Goal: Transaction & Acquisition: Book appointment/travel/reservation

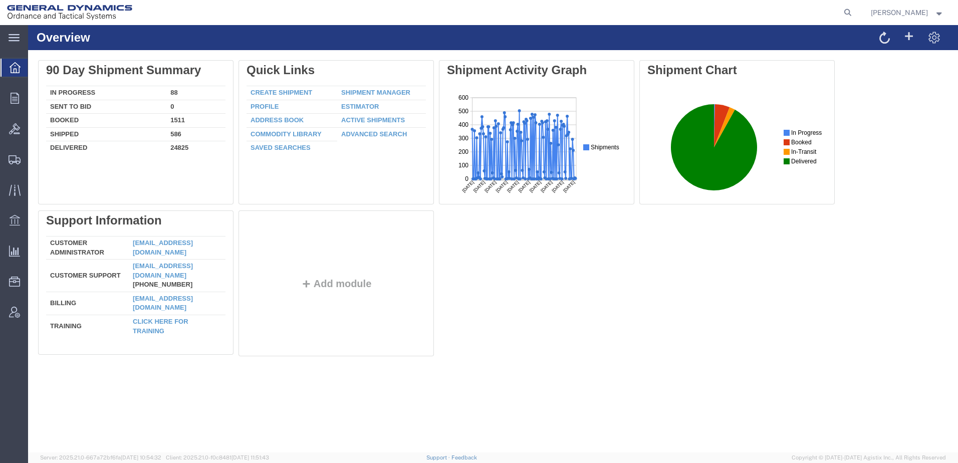
drag, startPoint x: 829, startPoint y: 12, endPoint x: 805, endPoint y: 15, distance: 24.8
click at [840, 12] on icon at bounding box center [847, 13] width 14 height 14
paste input "57112026"
type input "57112026"
click at [840, 10] on icon at bounding box center [847, 13] width 14 height 14
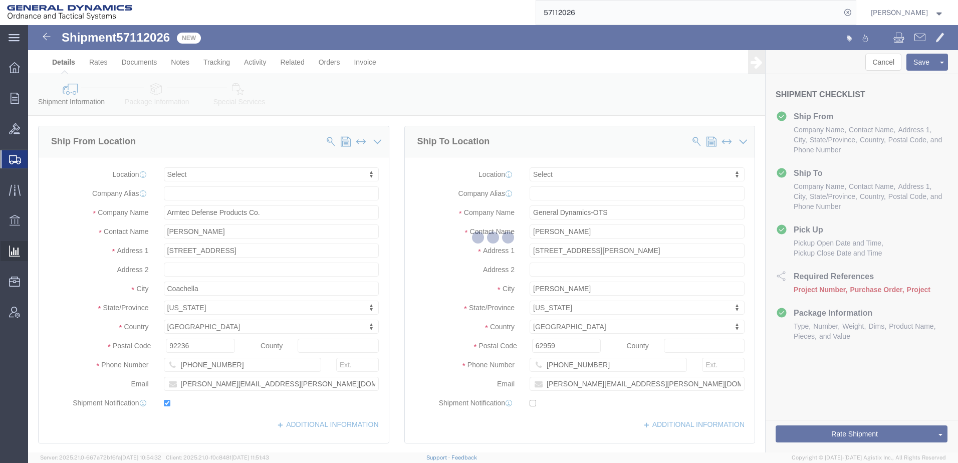
select select
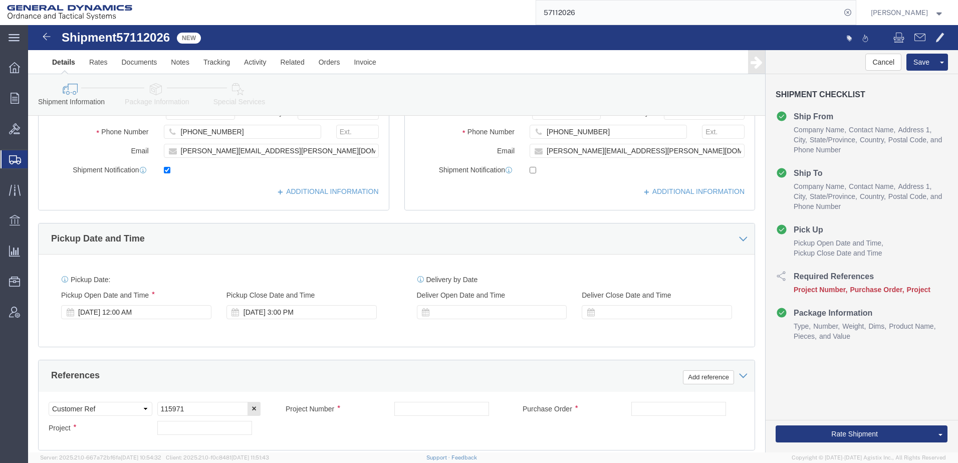
scroll to position [300, 0]
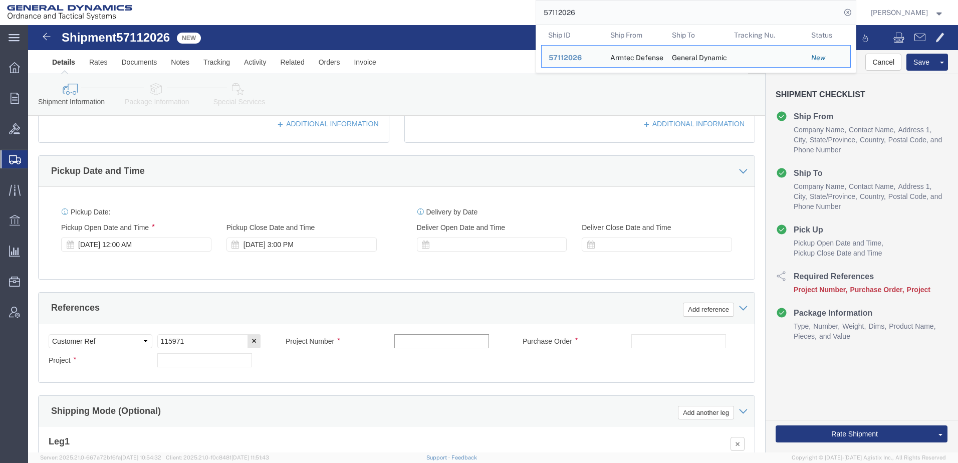
drag, startPoint x: 419, startPoint y: 317, endPoint x: 428, endPoint y: 319, distance: 9.1
click input "text"
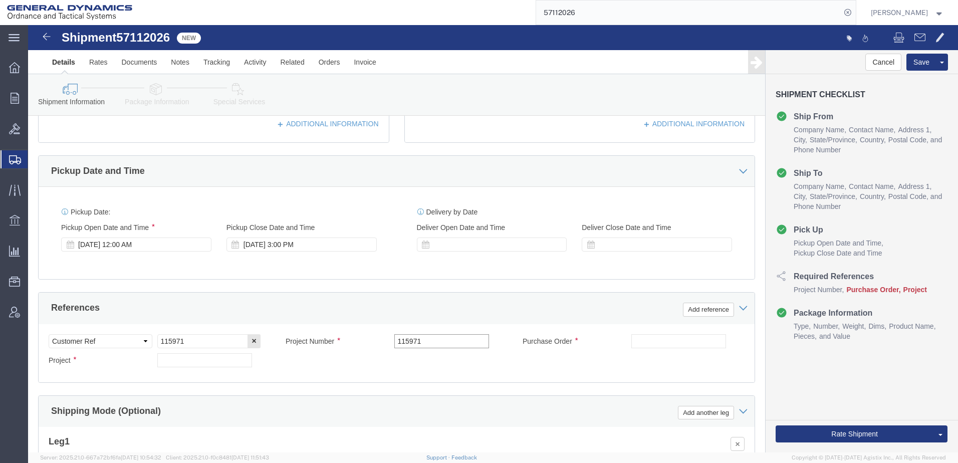
type input "115971"
drag, startPoint x: 156, startPoint y: 316, endPoint x: 130, endPoint y: 318, distance: 25.6
click input "115971"
type input "57112026"
click input "text"
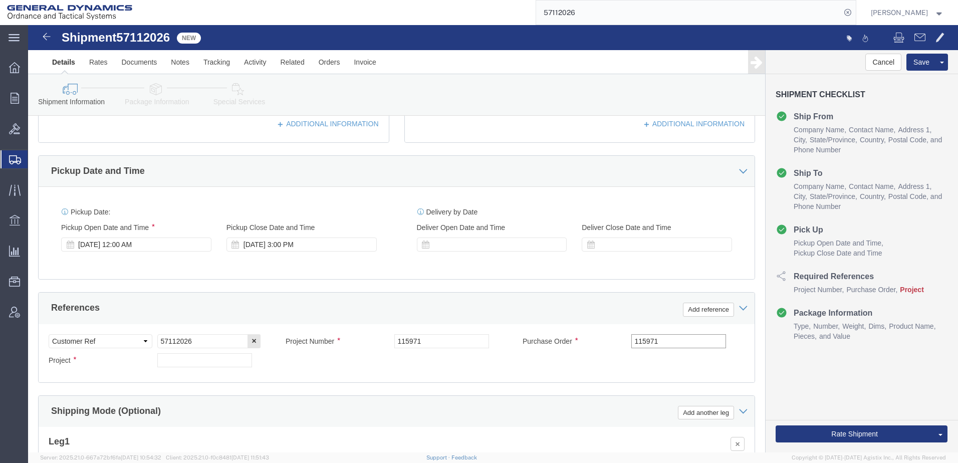
type input "115971"
drag, startPoint x: 394, startPoint y: 315, endPoint x: 365, endPoint y: 322, distance: 29.9
click input "115971"
type input "n"
type input "N/A"
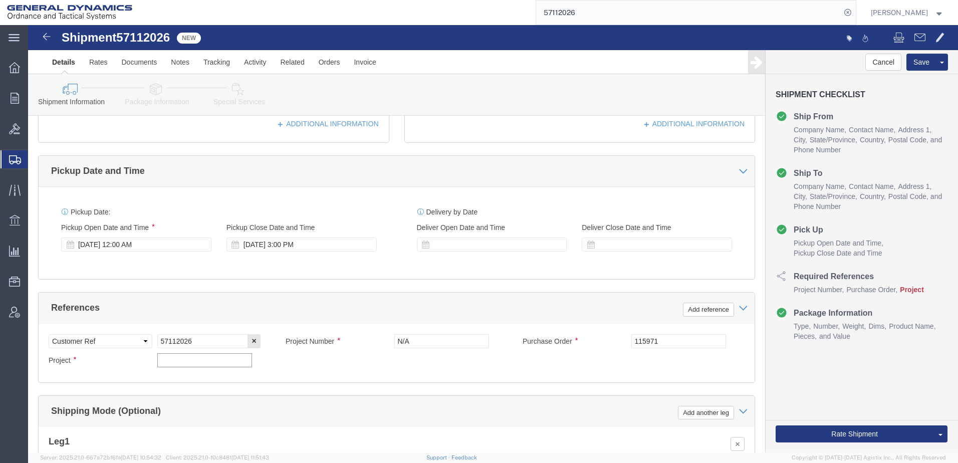
click input "text"
type input "N/A"
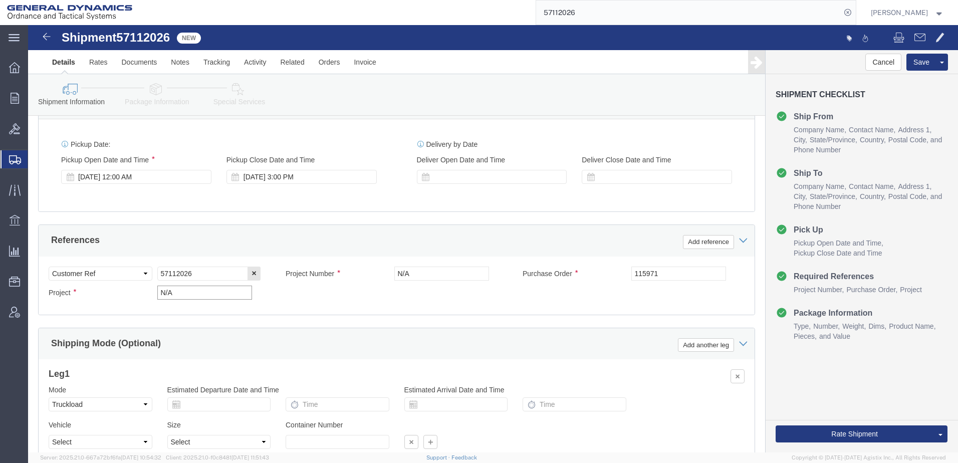
scroll to position [401, 0]
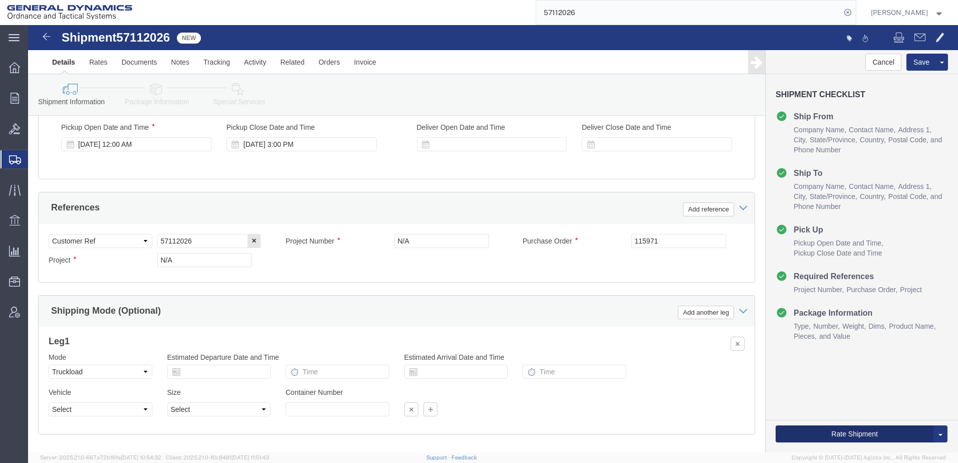
click button "Rate Shipment"
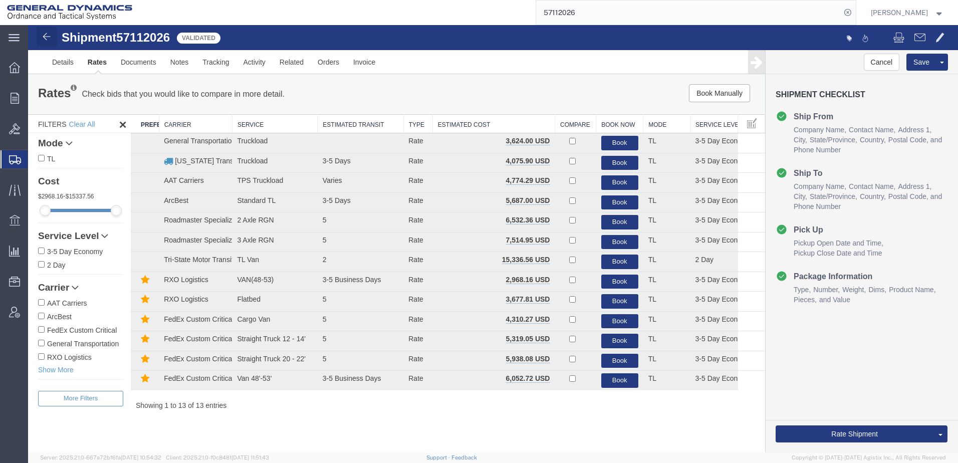
click at [44, 35] on img at bounding box center [47, 37] width 12 height 12
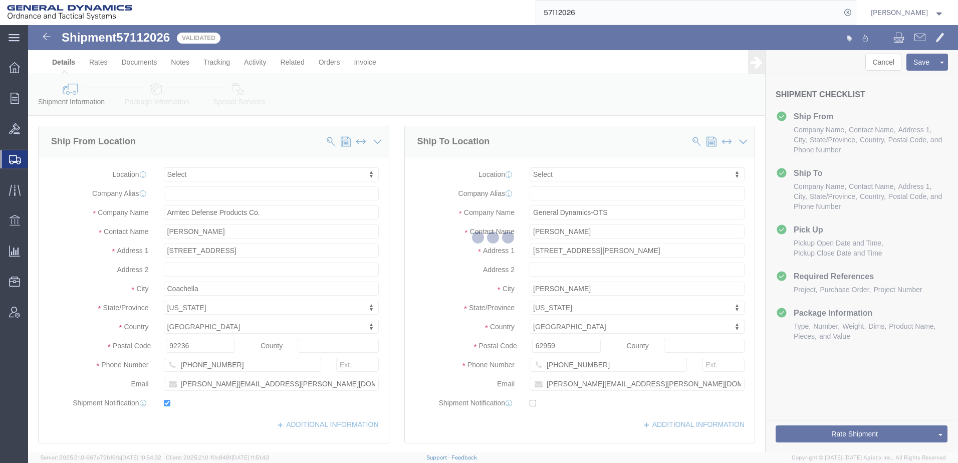
select select
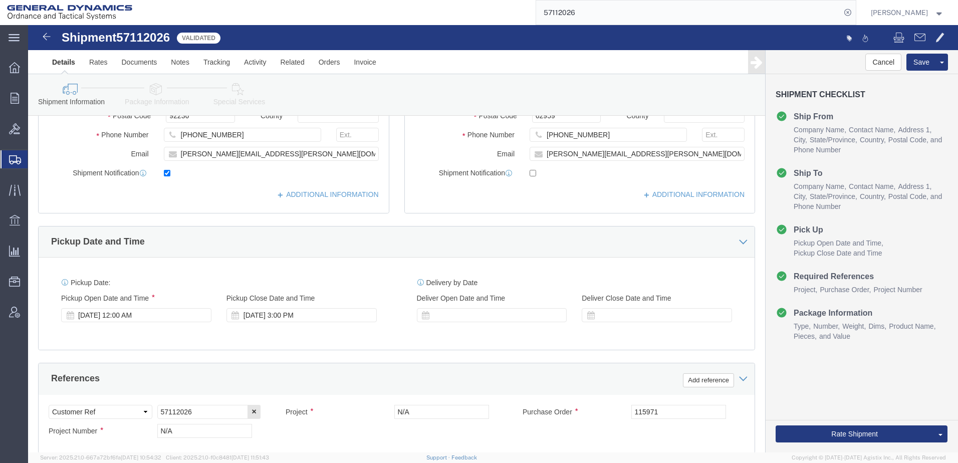
scroll to position [200, 0]
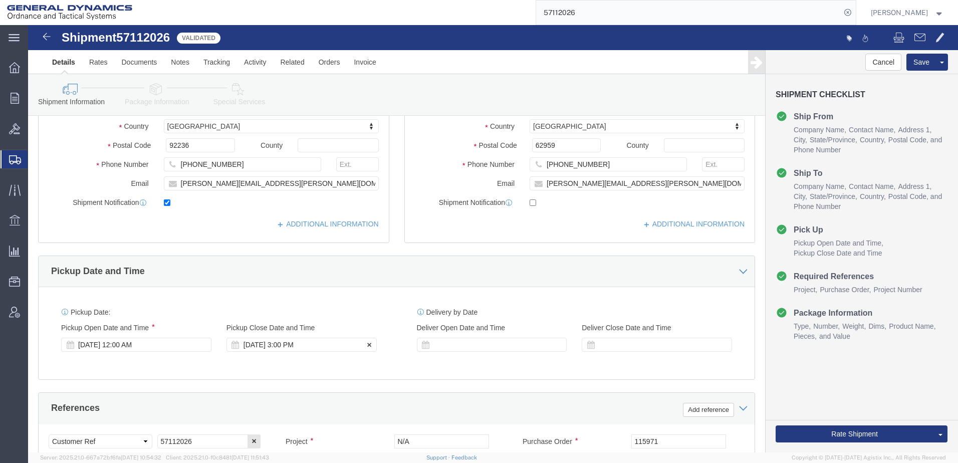
click icon
click div "[DATE] 3:00 PM"
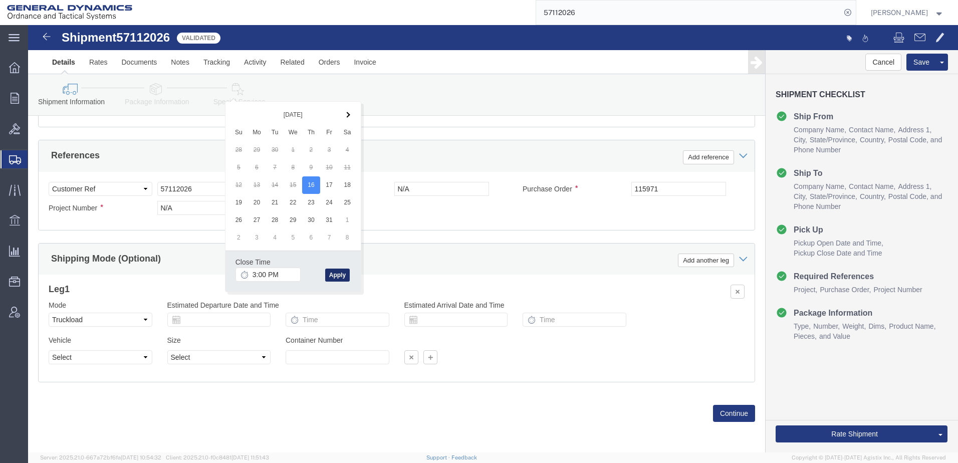
click button "Apply"
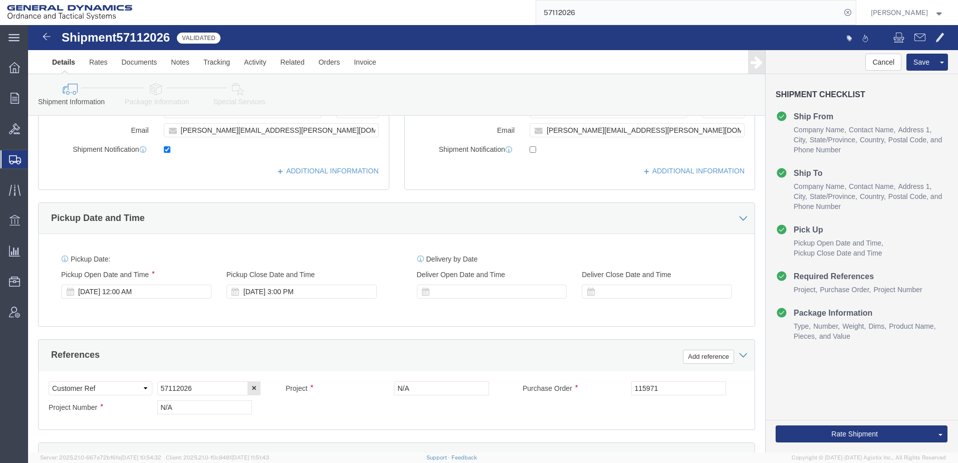
scroll to position [252, 0]
click div
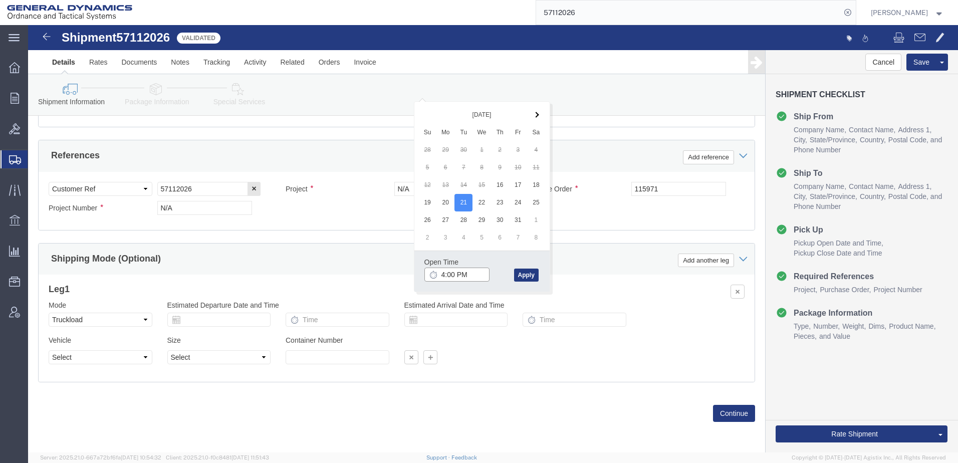
click input "4:00 PM"
type input "8:00 AM"
click button "Apply"
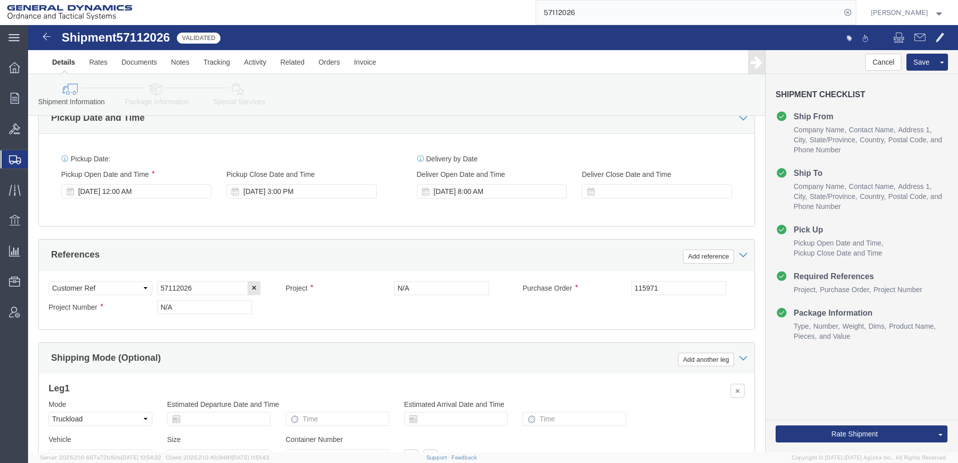
scroll to position [302, 0]
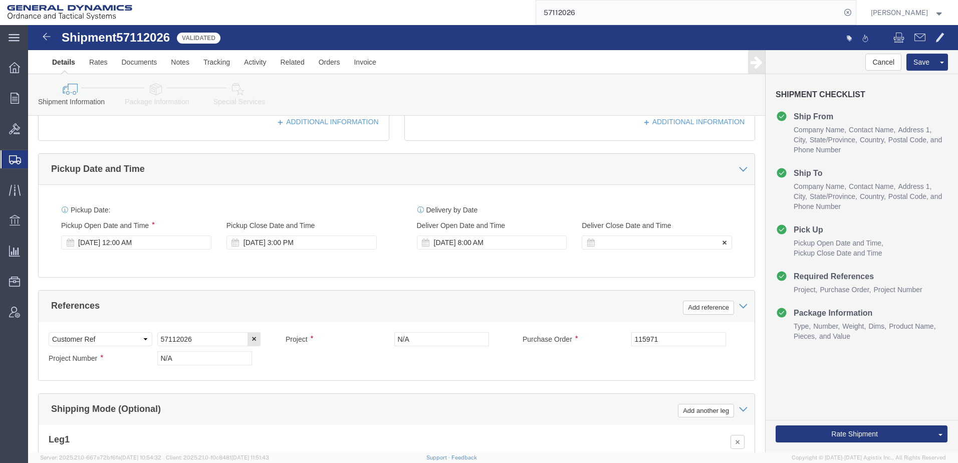
click div
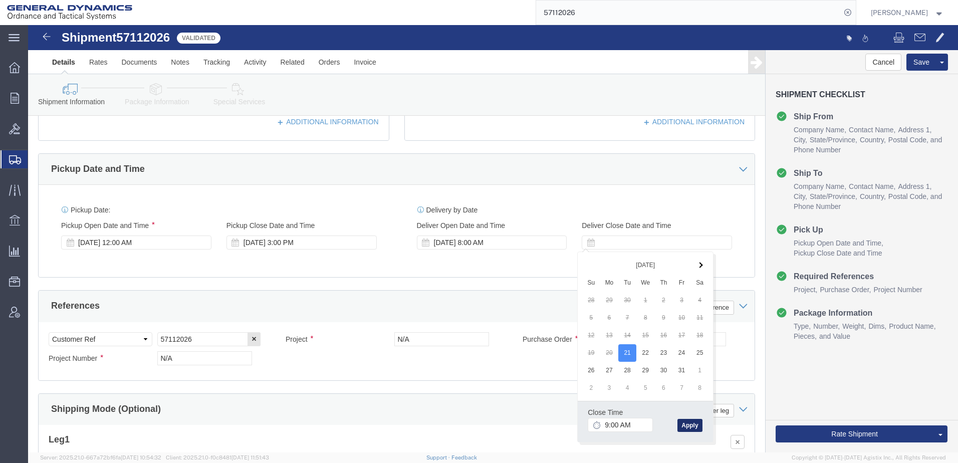
click button "Apply"
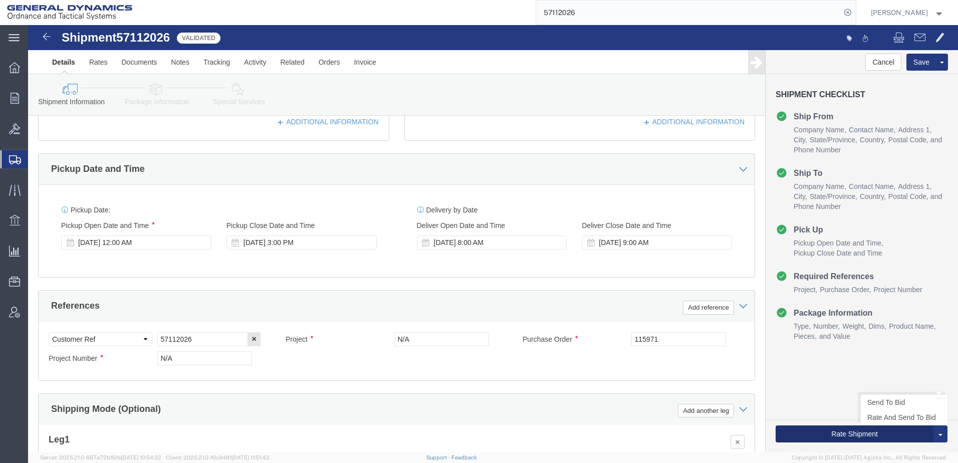
click button "Rate Shipment"
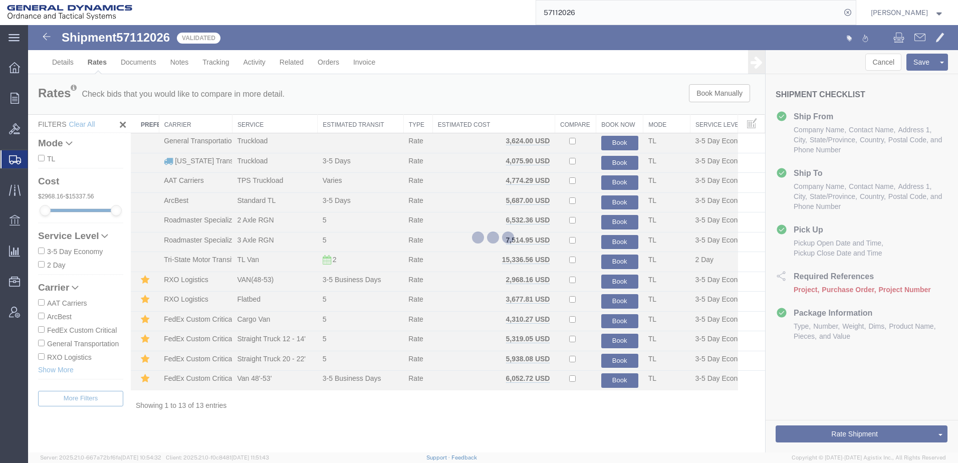
scroll to position [0, 0]
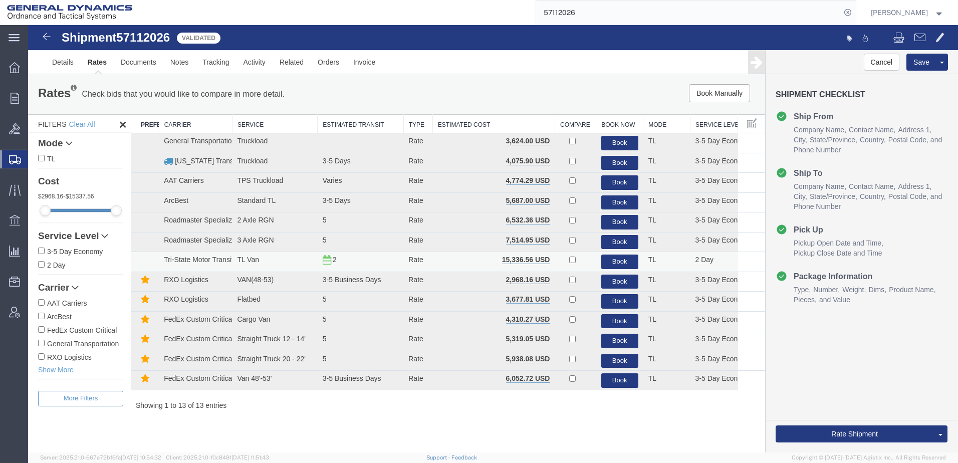
click at [328, 261] on icon at bounding box center [327, 259] width 9 height 7
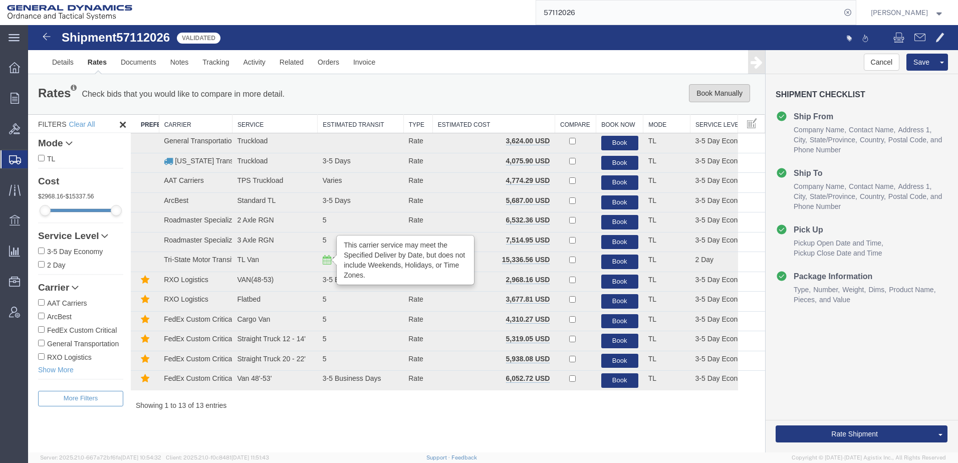
click at [724, 91] on button "Book Manually" at bounding box center [719, 93] width 61 height 18
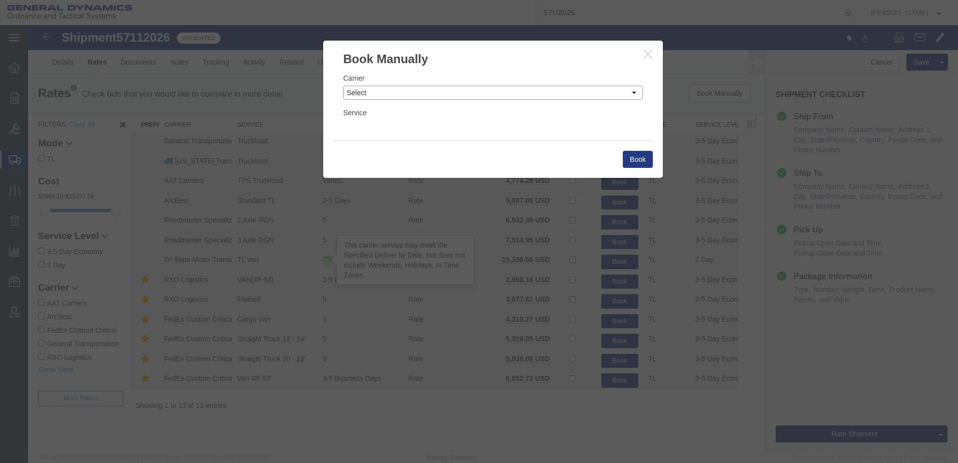
click at [635, 92] on select "Select Add New Carrier (and default service) AAT Carriers AATCO Adcom / Radiant…" at bounding box center [492, 93] width 299 height 14
select select "147"
click at [343, 86] on select "Select Add New Carrier (and default service) AAT Carriers AATCO Adcom / Radiant…" at bounding box center [492, 93] width 299 height 14
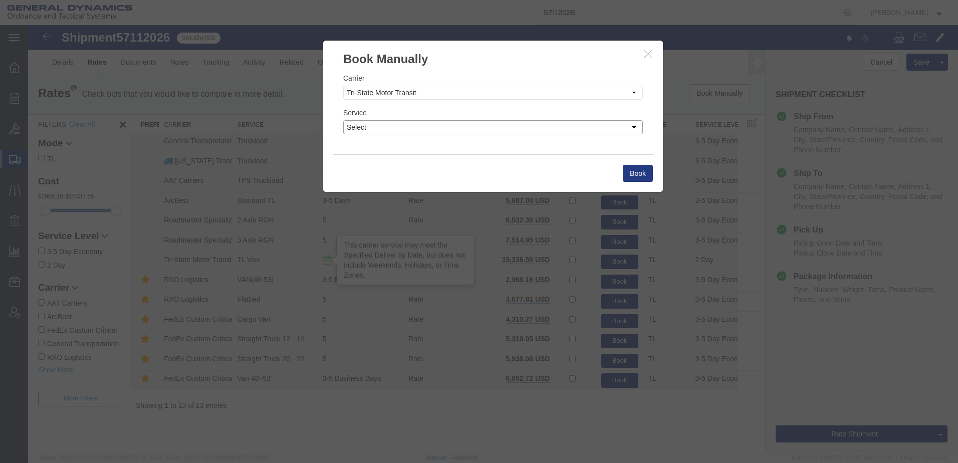
drag, startPoint x: 632, startPoint y: 126, endPoint x: 638, endPoint y: 127, distance: 6.1
click at [632, 126] on select "Select Hazmat/Explosive Drom Less than Truckload Non-Haz Drom Standard LTL 3-5 …" at bounding box center [492, 127] width 299 height 14
select select "29601"
click at [343, 120] on select "Select Hazmat/Explosive Drom Less than Truckload Non-Haz Drom Standard LTL 3-5 …" at bounding box center [492, 127] width 299 height 14
drag, startPoint x: 643, startPoint y: 173, endPoint x: 651, endPoint y: 175, distance: 8.6
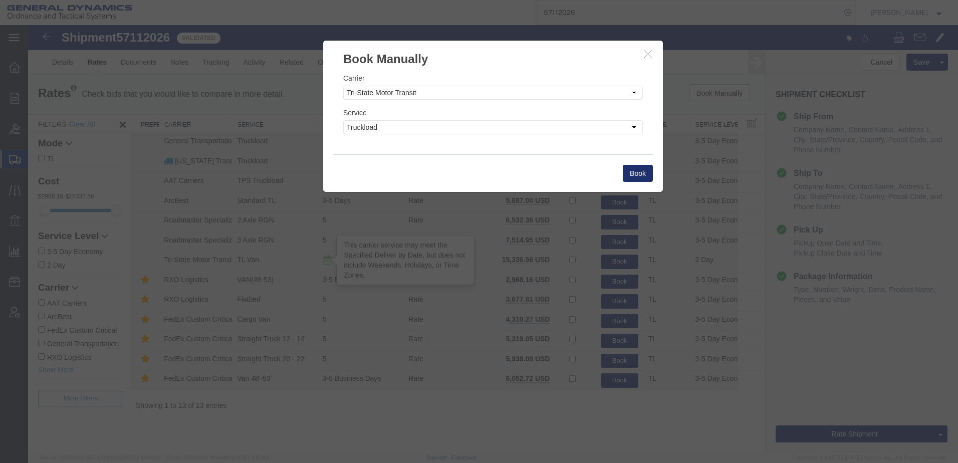
click at [645, 173] on button "Book" at bounding box center [637, 173] width 30 height 17
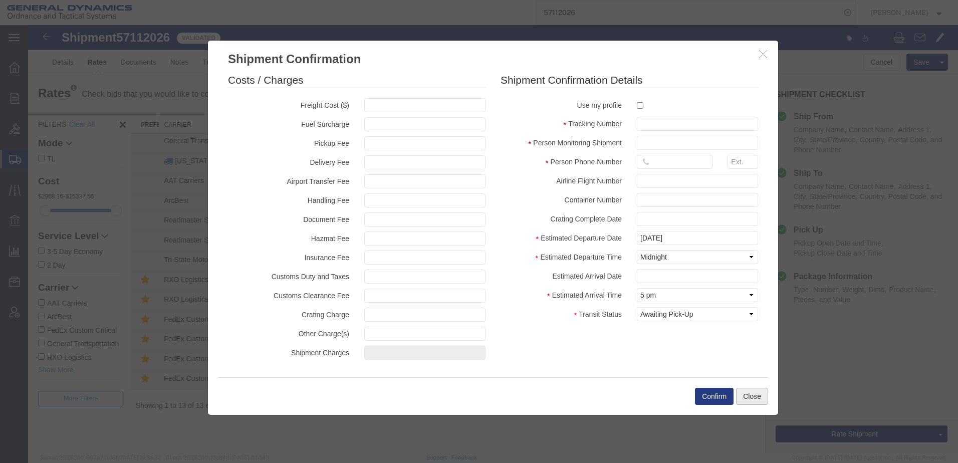
click at [757, 401] on button "Close" at bounding box center [752, 396] width 32 height 17
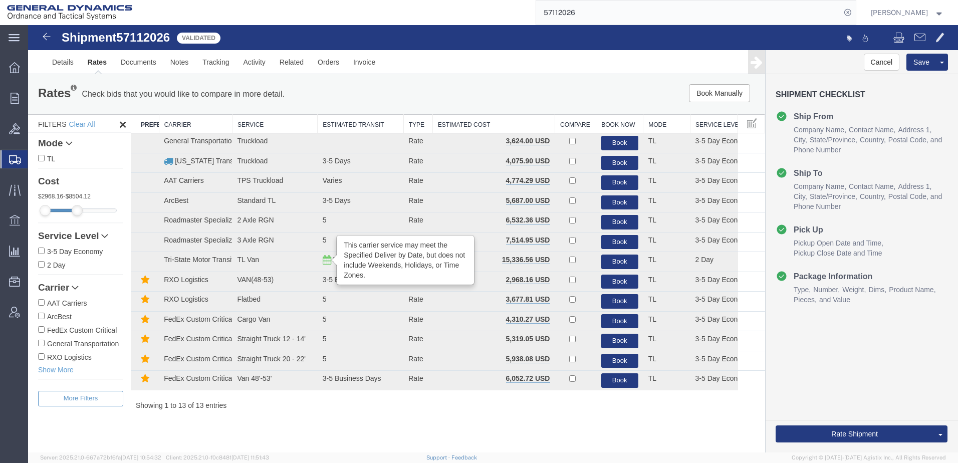
drag, startPoint x: 115, startPoint y: 211, endPoint x: 75, endPoint y: 216, distance: 39.9
click at [75, 216] on div "Cost 2968.16 - 8504.12" at bounding box center [80, 197] width 85 height 52
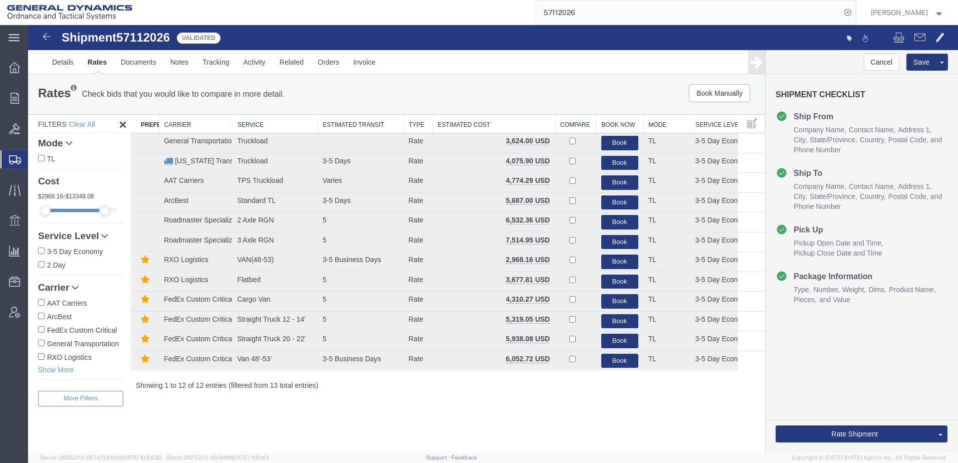
drag, startPoint x: 78, startPoint y: 209, endPoint x: 106, endPoint y: 211, distance: 28.1
click at [106, 211] on div at bounding box center [104, 210] width 11 height 11
drag, startPoint x: 112, startPoint y: 210, endPoint x: 120, endPoint y: 211, distance: 7.5
click at [120, 211] on div at bounding box center [116, 210] width 11 height 11
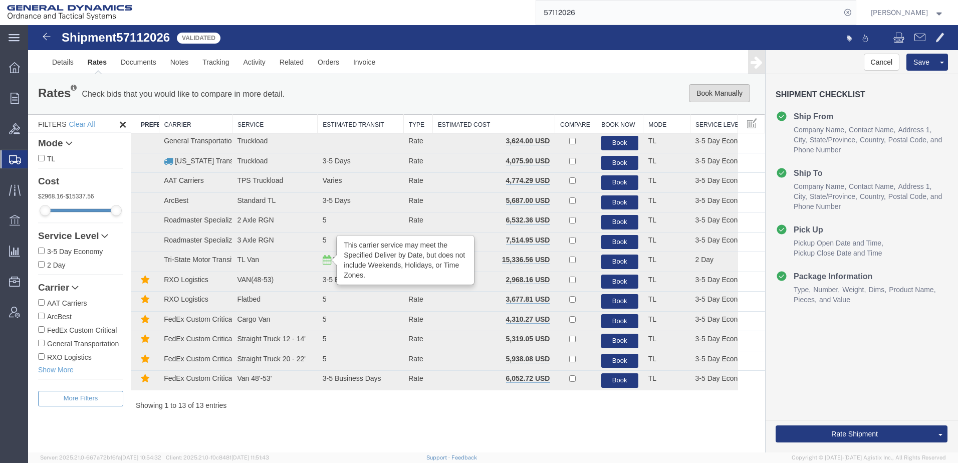
click at [719, 94] on button "Book Manually" at bounding box center [719, 93] width 61 height 18
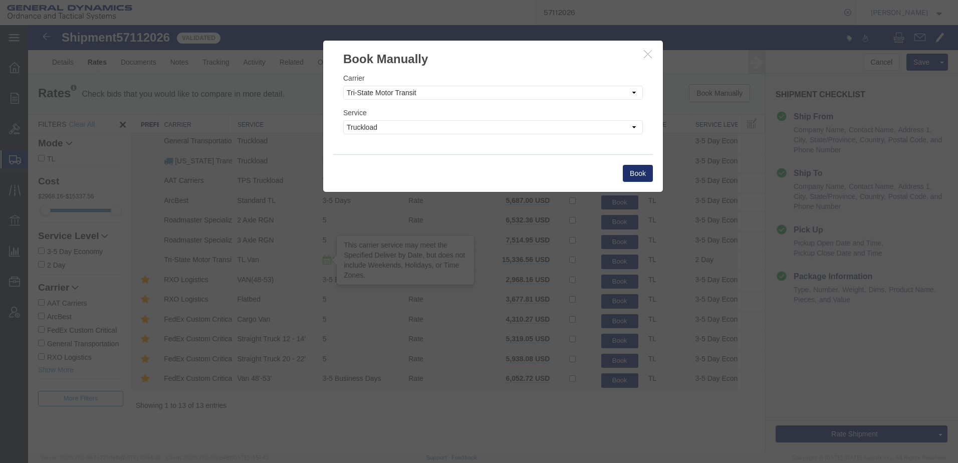
click at [643, 173] on button "Book" at bounding box center [637, 173] width 30 height 17
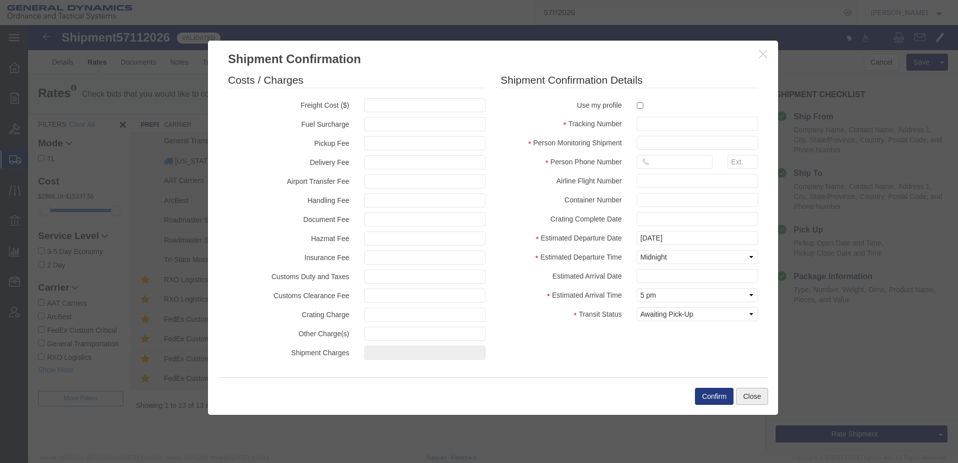
click at [754, 393] on button "Close" at bounding box center [752, 396] width 32 height 17
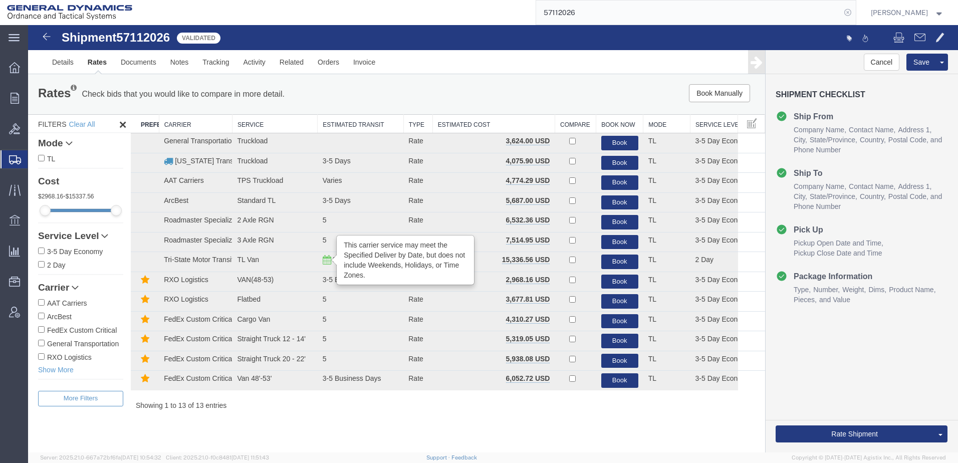
click at [840, 13] on icon at bounding box center [847, 13] width 14 height 14
click at [735, 9] on input "search" at bounding box center [688, 13] width 304 height 24
type input "56979955"
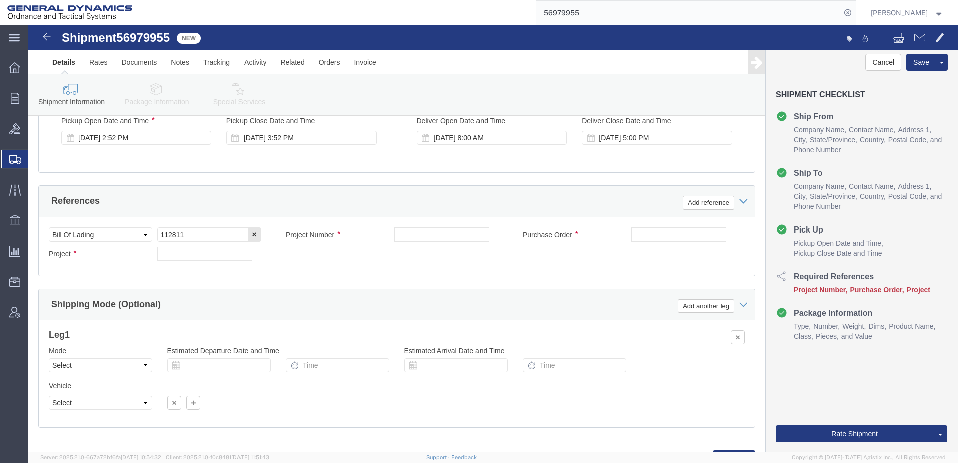
scroll to position [351, 0]
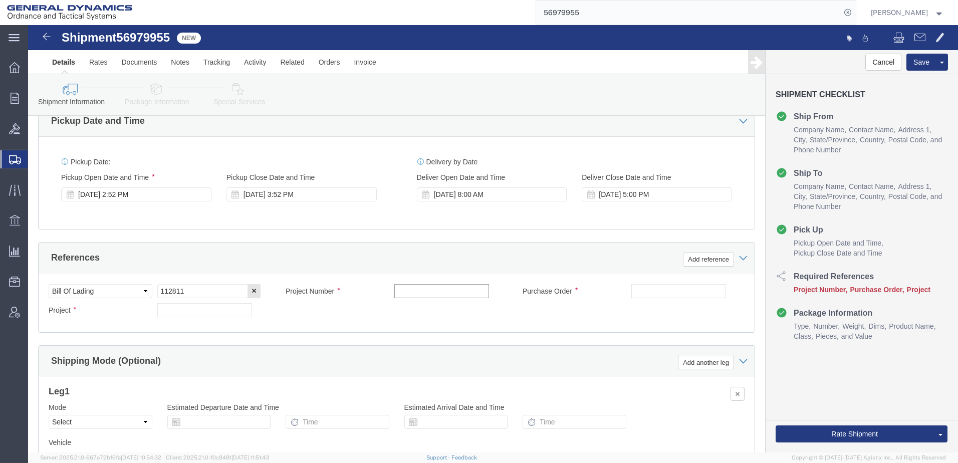
click input "text"
type input "N/A"
click div "[DATE] 2:52 PM"
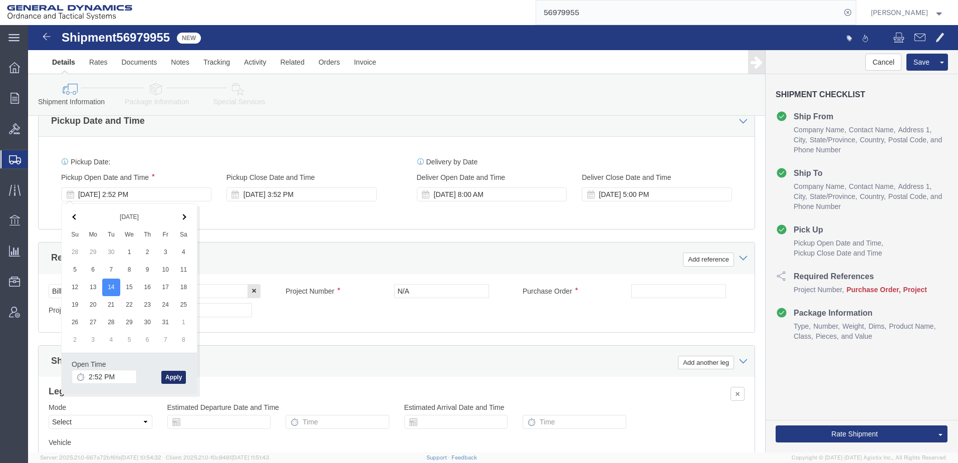
click button "Apply"
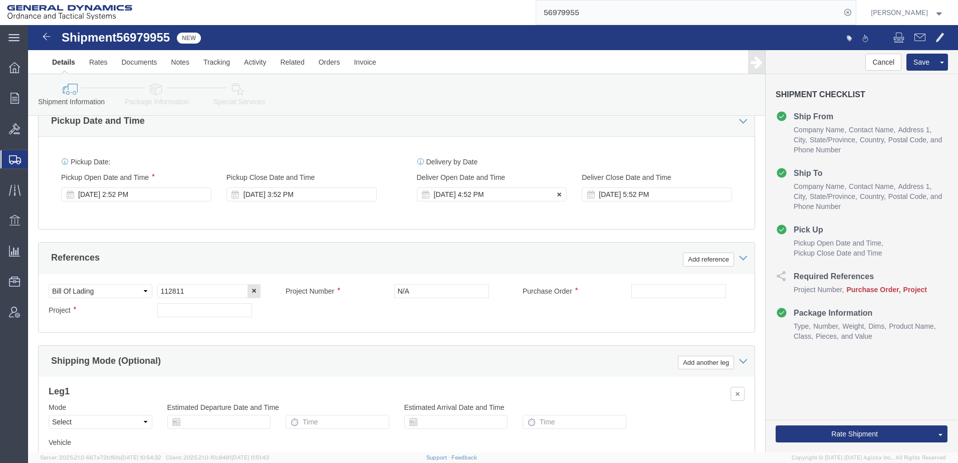
click div "[DATE] 4:52 PM"
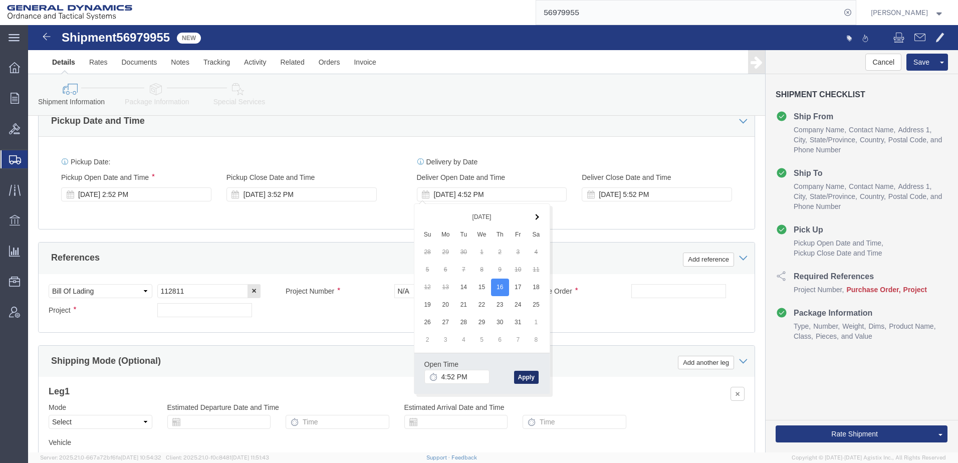
click button "Apply"
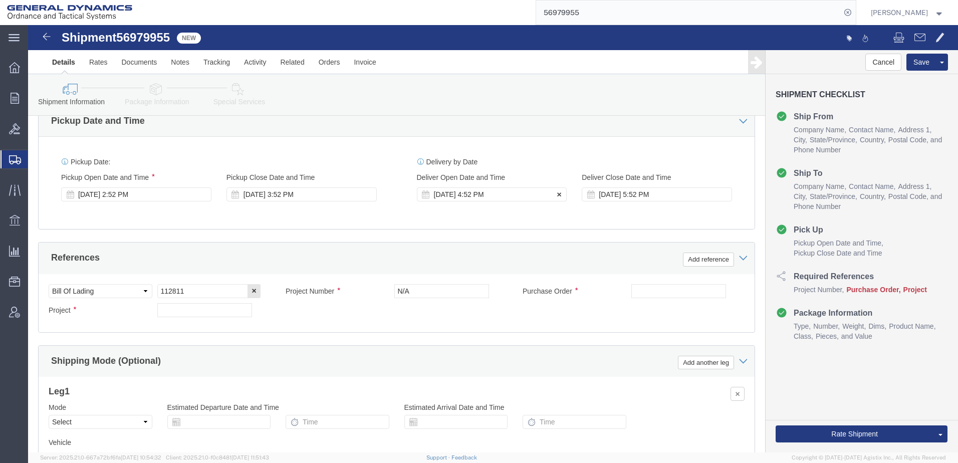
click div "[DATE] 4:52 PM"
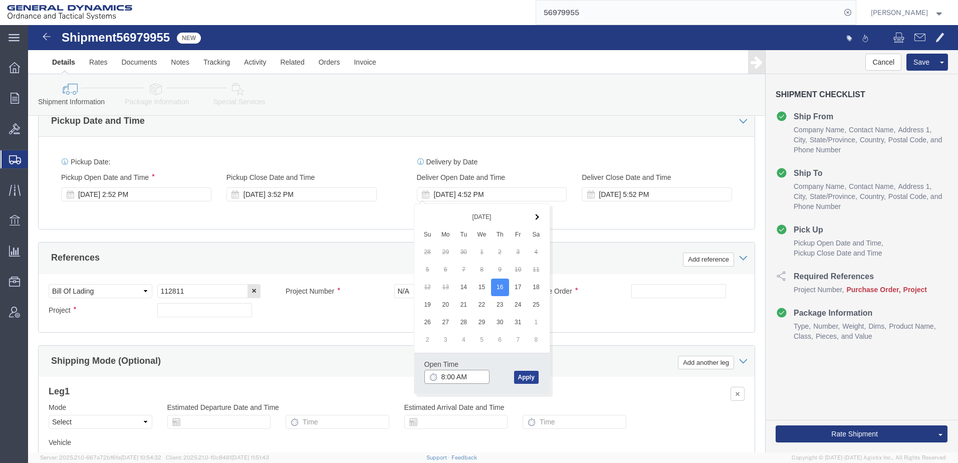
type input "8:00 AM"
click button "Apply"
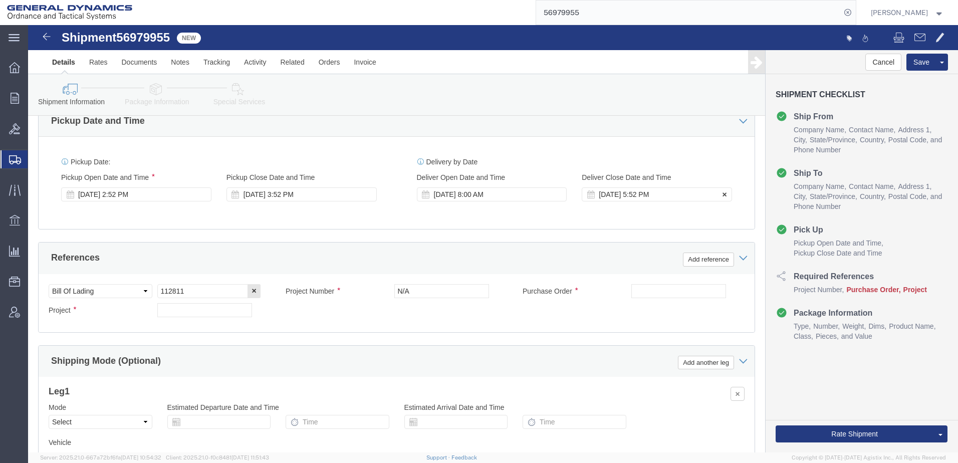
click div "[DATE] 5:52 PM"
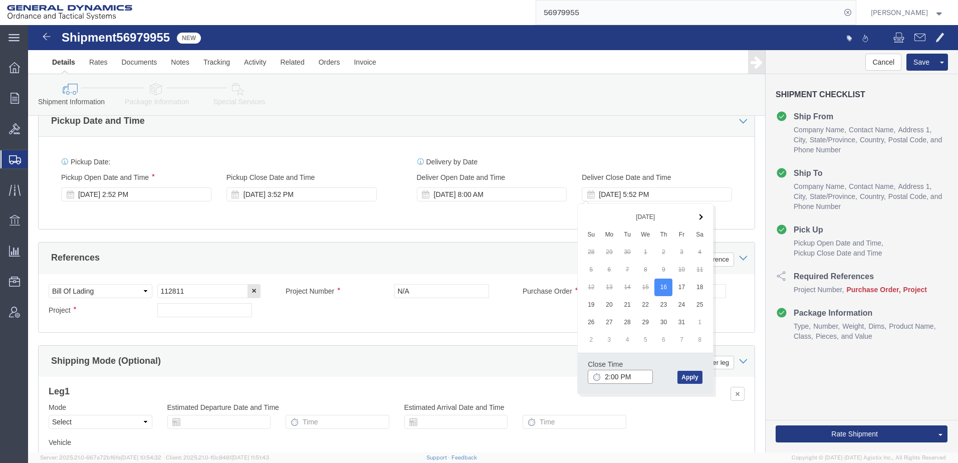
type input "2:00 PM"
click button "Apply"
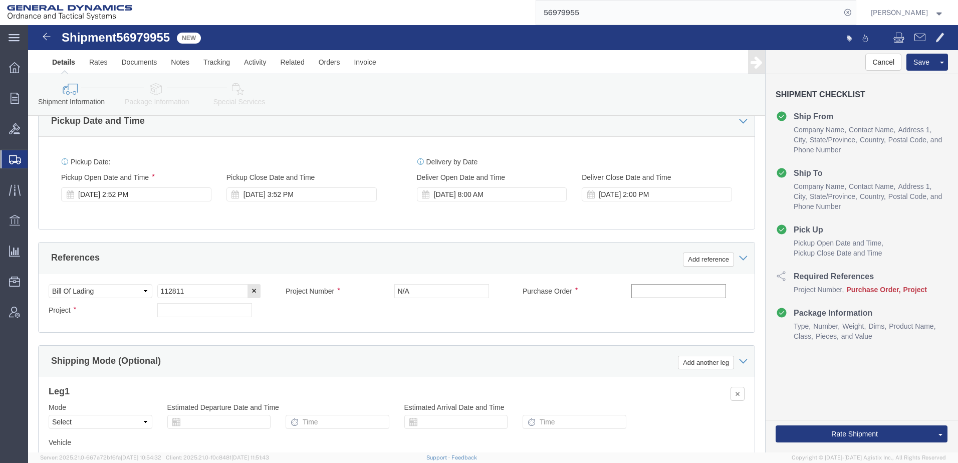
click input "text"
type input "107312"
click div "Select Account Type Activity ID Airline Appointment Number ASN Batch Request # …"
drag, startPoint x: 172, startPoint y: 285, endPoint x: 180, endPoint y: 288, distance: 8.1
click input "text"
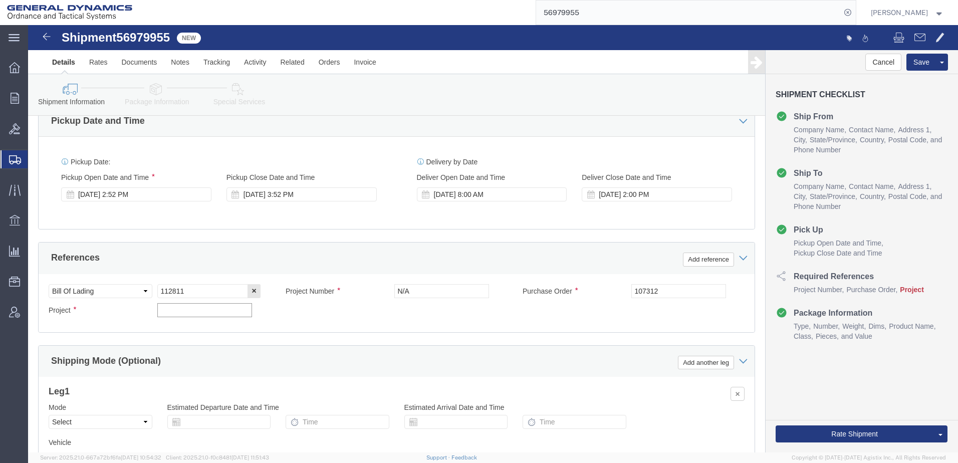
type input "N/A"
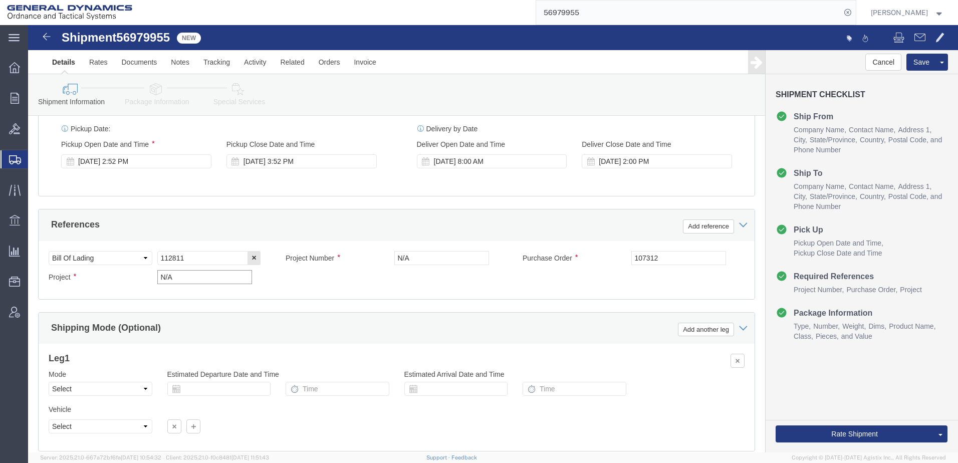
scroll to position [401, 0]
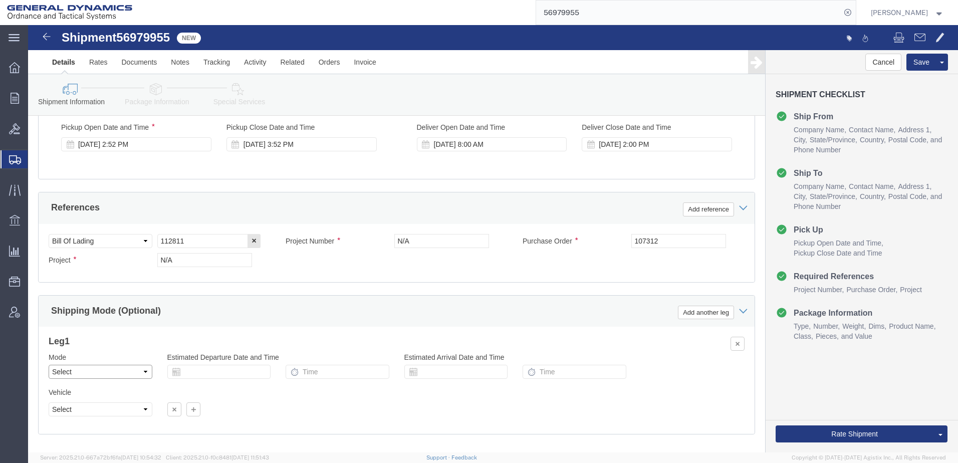
click select "Select Air Less than Truckload Multi-Leg Ocean Freight Rail Small Parcel Truckl…"
select select "TL"
click select "Select Air Less than Truckload Multi-Leg Ocean Freight Rail Small Parcel Truckl…"
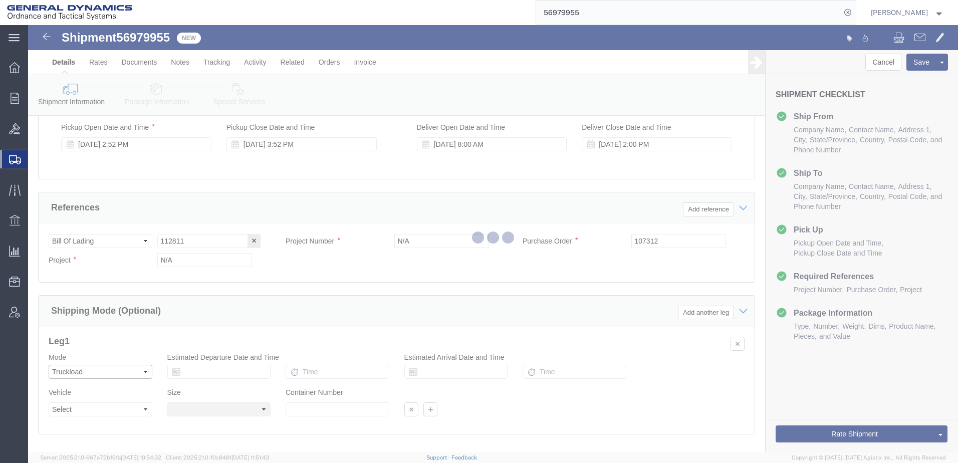
select select
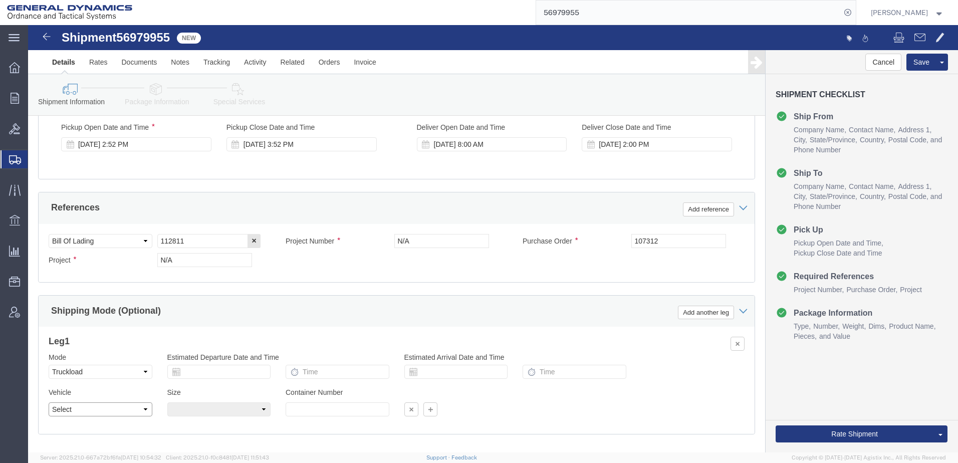
click select "Select 1-Ton (PSS) 10 Wheel 10 Yard Dump Truck 20 Yard Dump Truck Bobtail Botto…"
select select "FLBD"
click select "Select 1-Ton (PSS) 10 Wheel 10 Yard Dump Truck 20 Yard Dump Truck Bobtail Botto…"
click button "Rate Shipment"
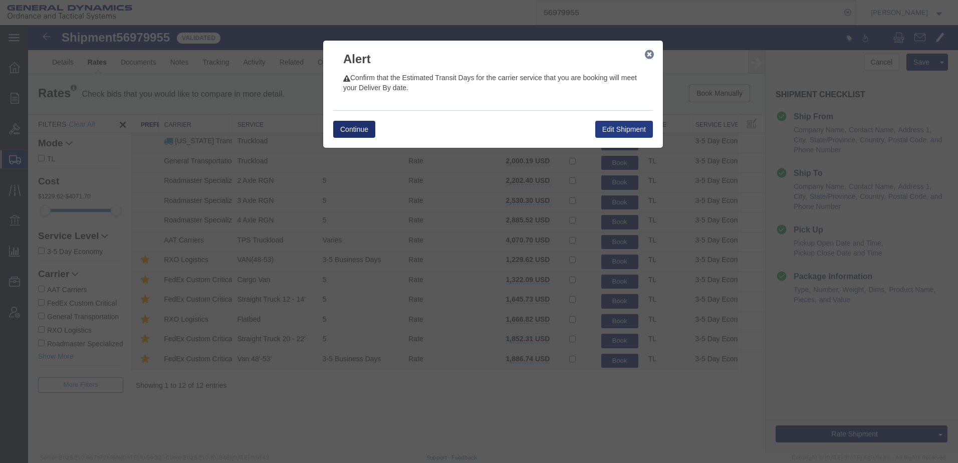
click at [361, 127] on button "Continue" at bounding box center [354, 129] width 42 height 17
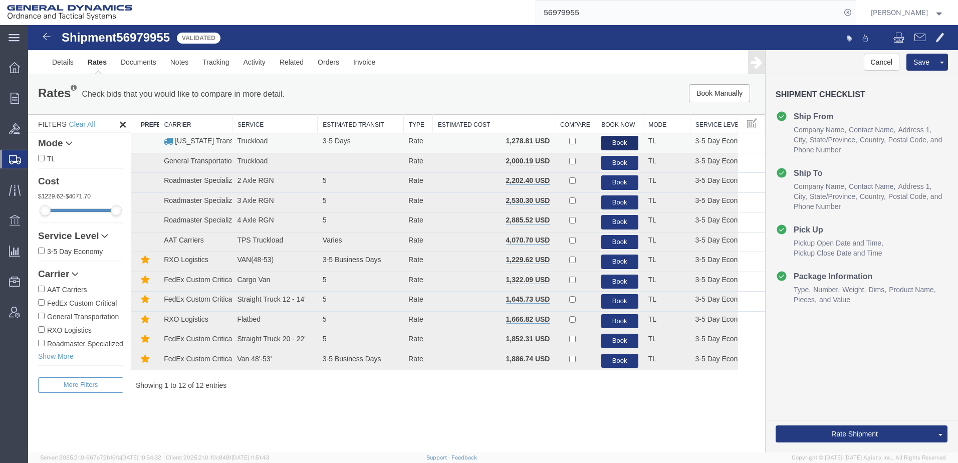
click at [621, 141] on button "Book" at bounding box center [619, 143] width 37 height 15
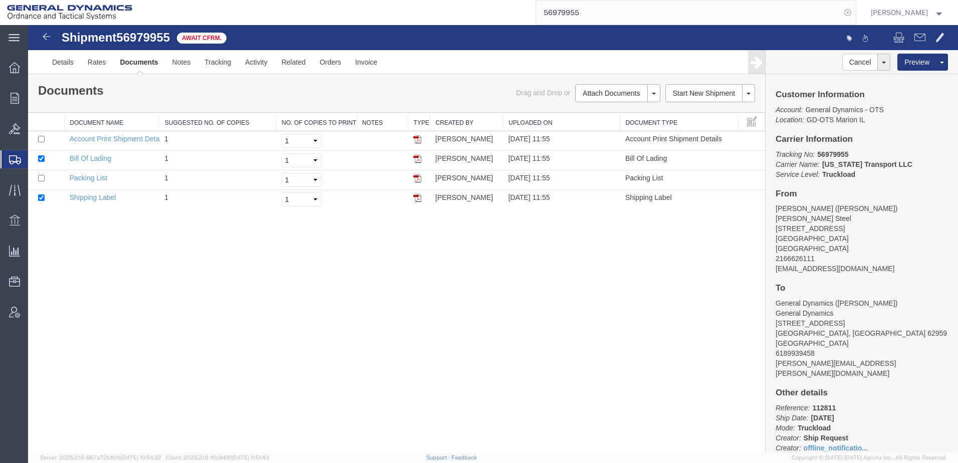
click at [840, 13] on icon at bounding box center [847, 13] width 14 height 14
paste input "57112026"
type input "57112026"
click at [840, 12] on icon at bounding box center [847, 13] width 14 height 14
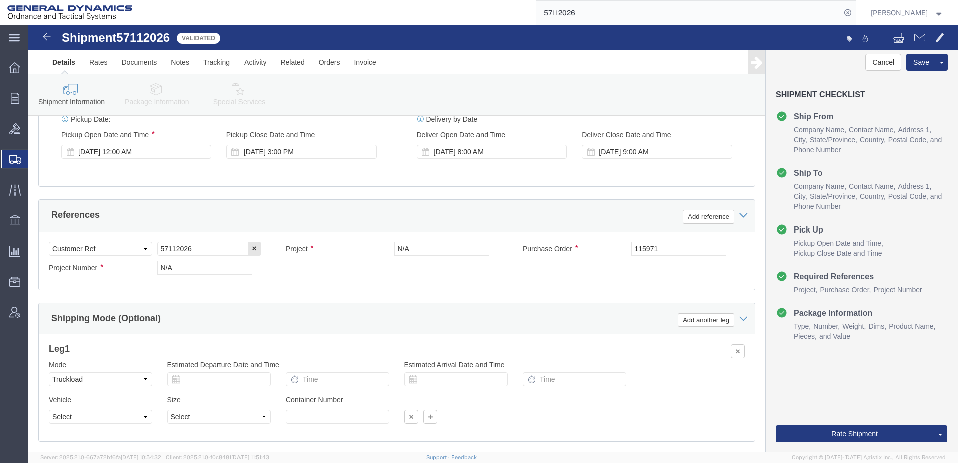
scroll to position [451, 0]
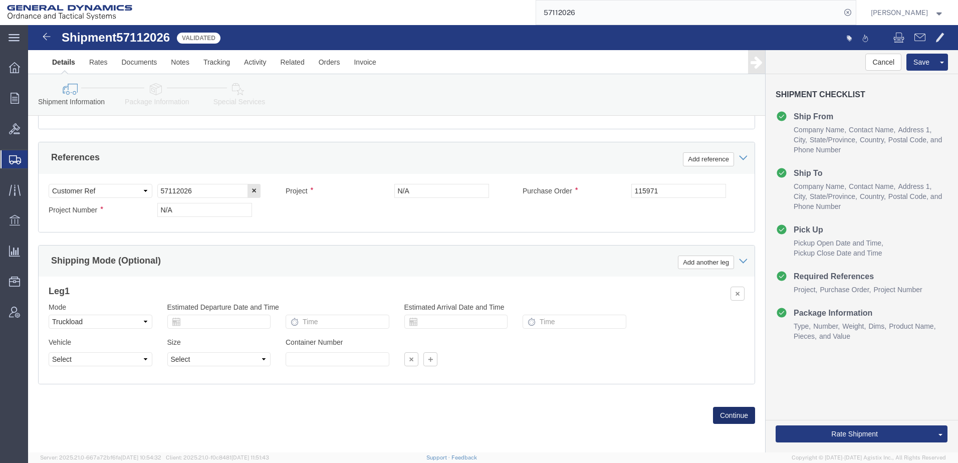
click button "Continue"
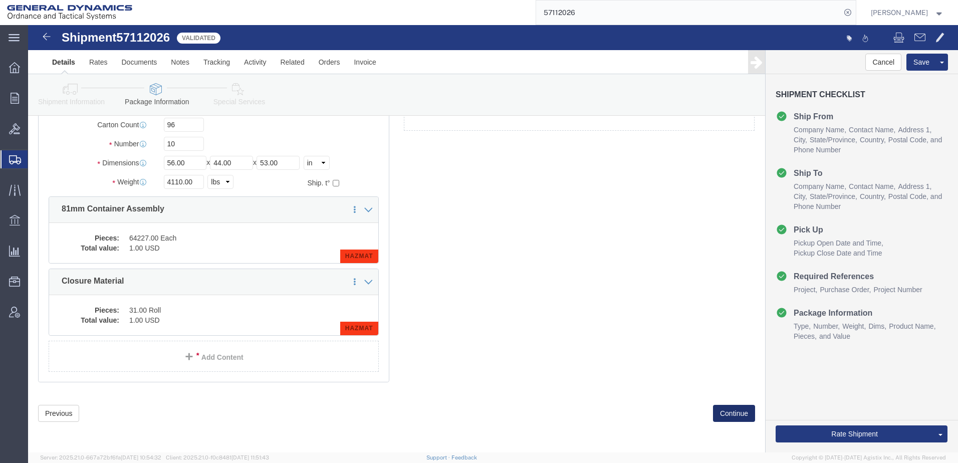
scroll to position [37, 0]
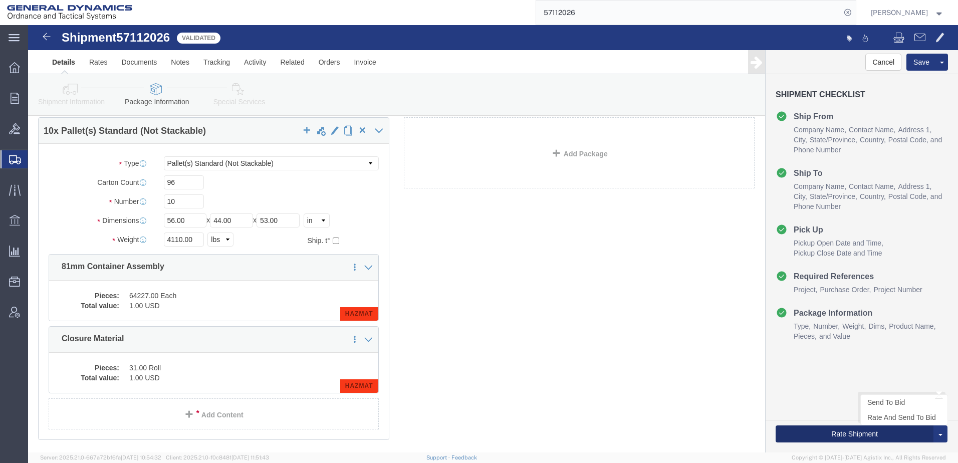
click button "Rate Shipment"
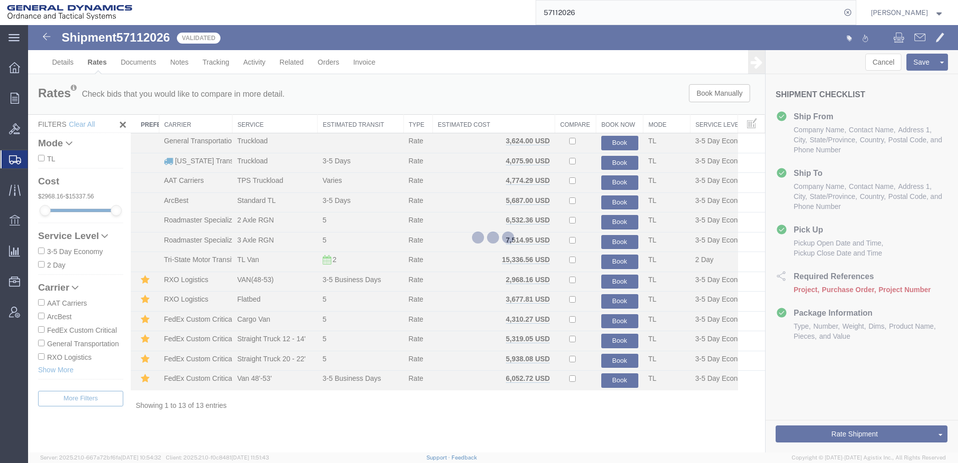
scroll to position [0, 0]
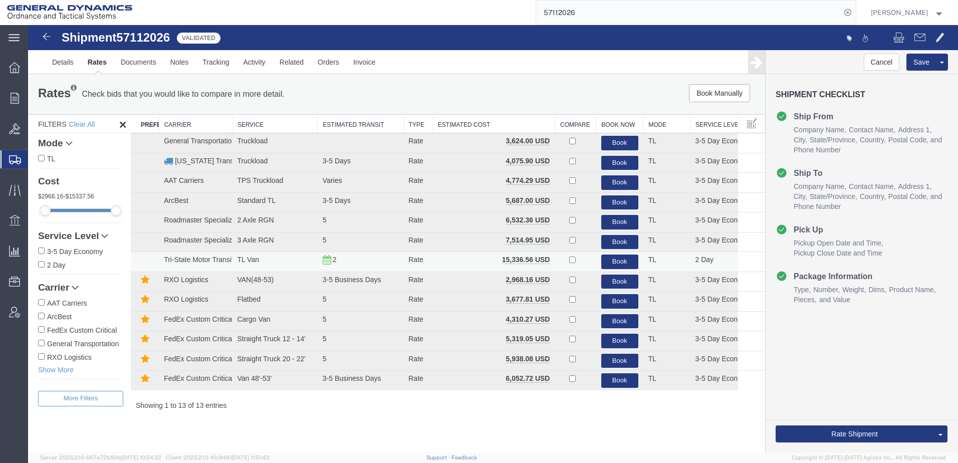
click at [688, 265] on td "TL" at bounding box center [666, 262] width 47 height 20
click at [625, 263] on button "Book" at bounding box center [619, 261] width 37 height 15
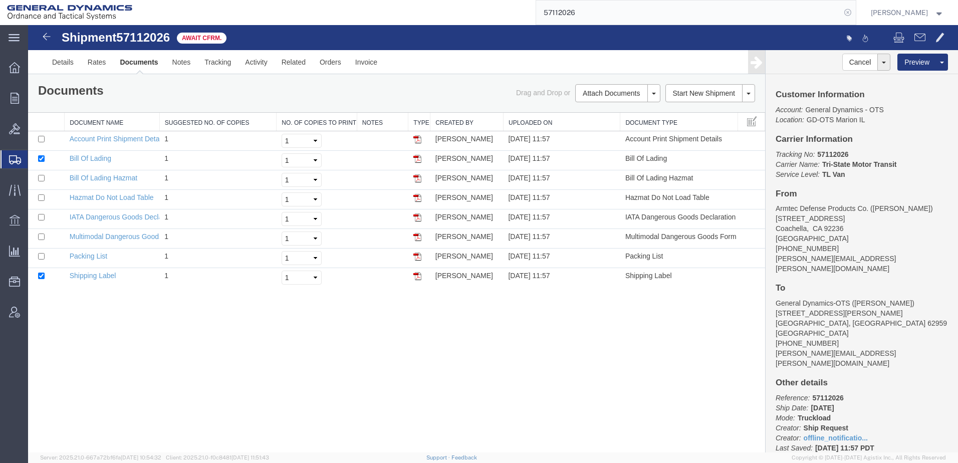
click at [840, 12] on icon at bounding box center [847, 13] width 14 height 14
click at [840, 13] on icon at bounding box center [847, 13] width 14 height 14
click at [608, 14] on input "search" at bounding box center [688, 13] width 304 height 24
paste input "57113188"
type input "57113188"
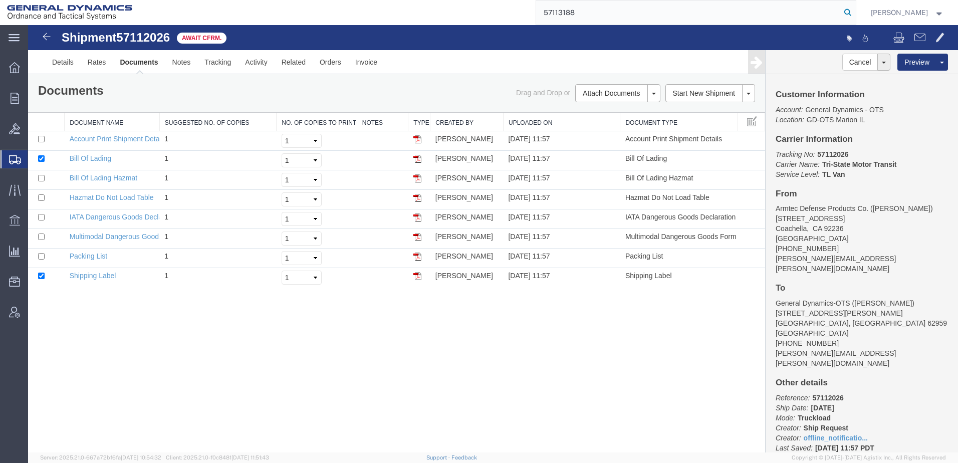
click at [840, 12] on icon at bounding box center [847, 13] width 14 height 14
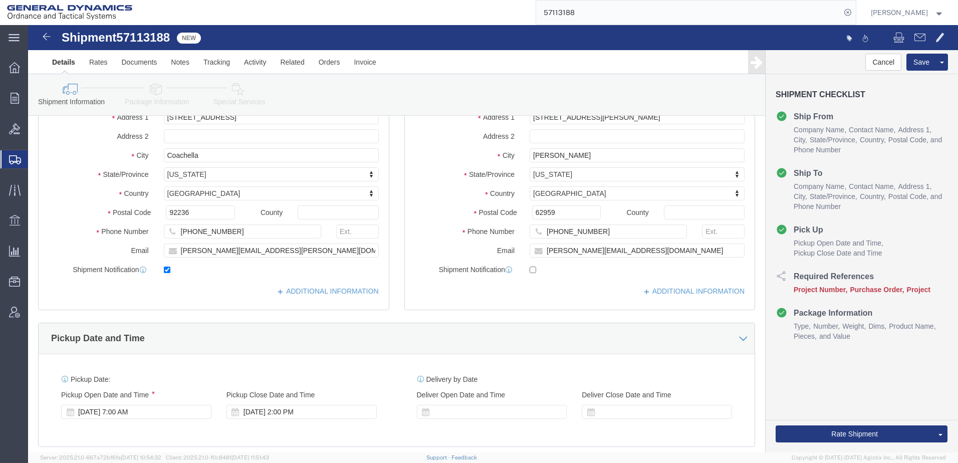
scroll to position [250, 0]
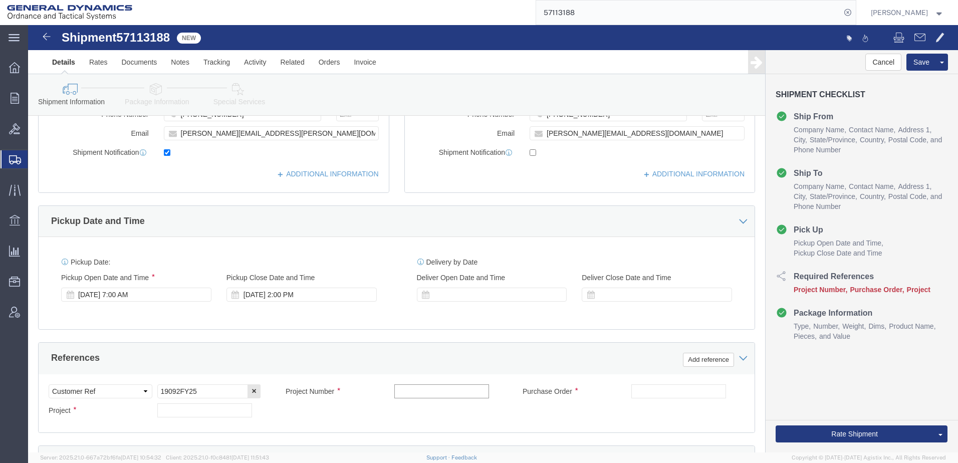
click input "text"
type input "N/A"
click input "text"
type input "19092FY25"
